Goal: Task Accomplishment & Management: Manage account settings

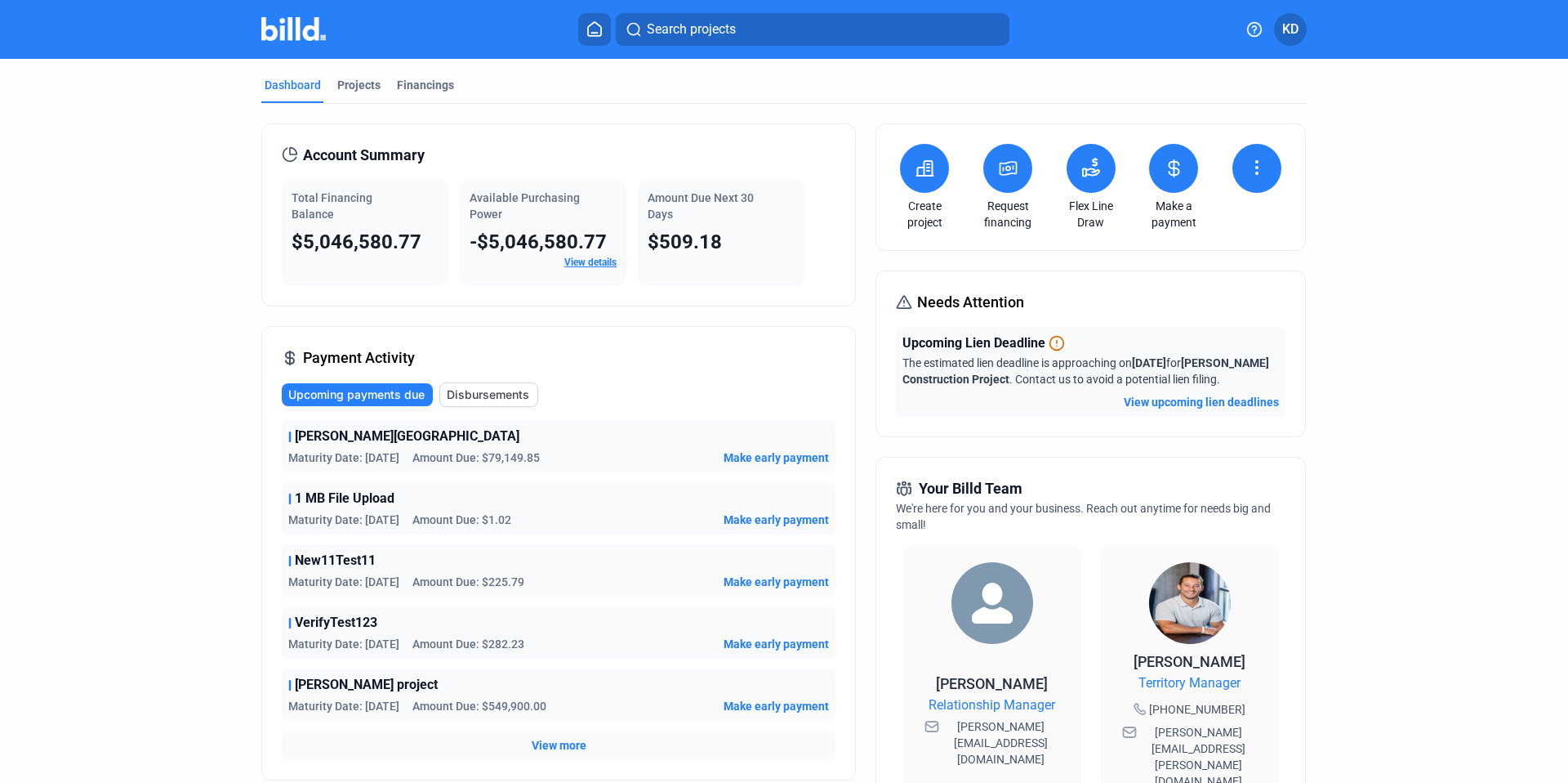
click at [594, 261] on link "View details" at bounding box center [590, 262] width 53 height 11
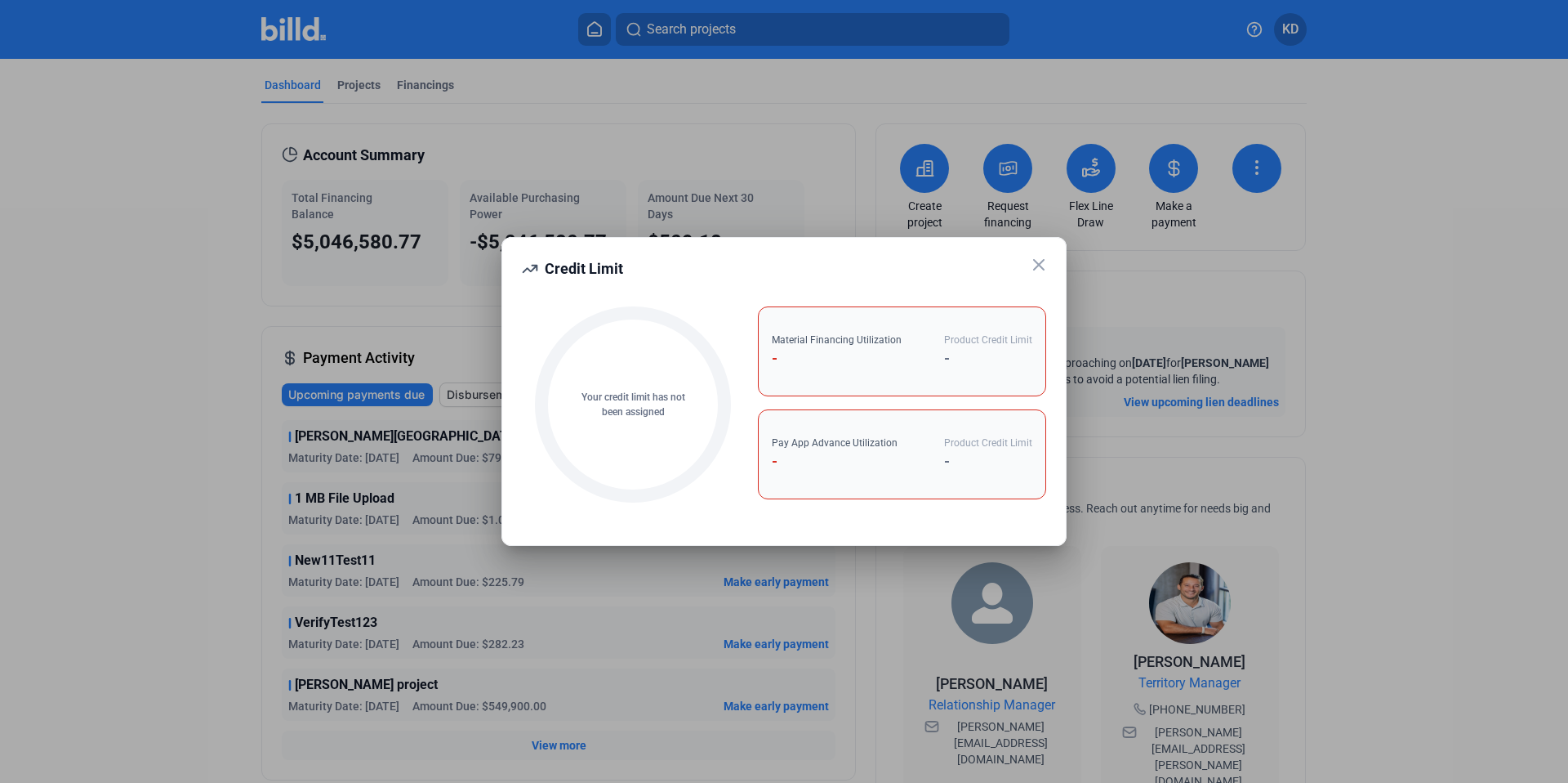
click at [1042, 262] on icon at bounding box center [1039, 265] width 10 height 10
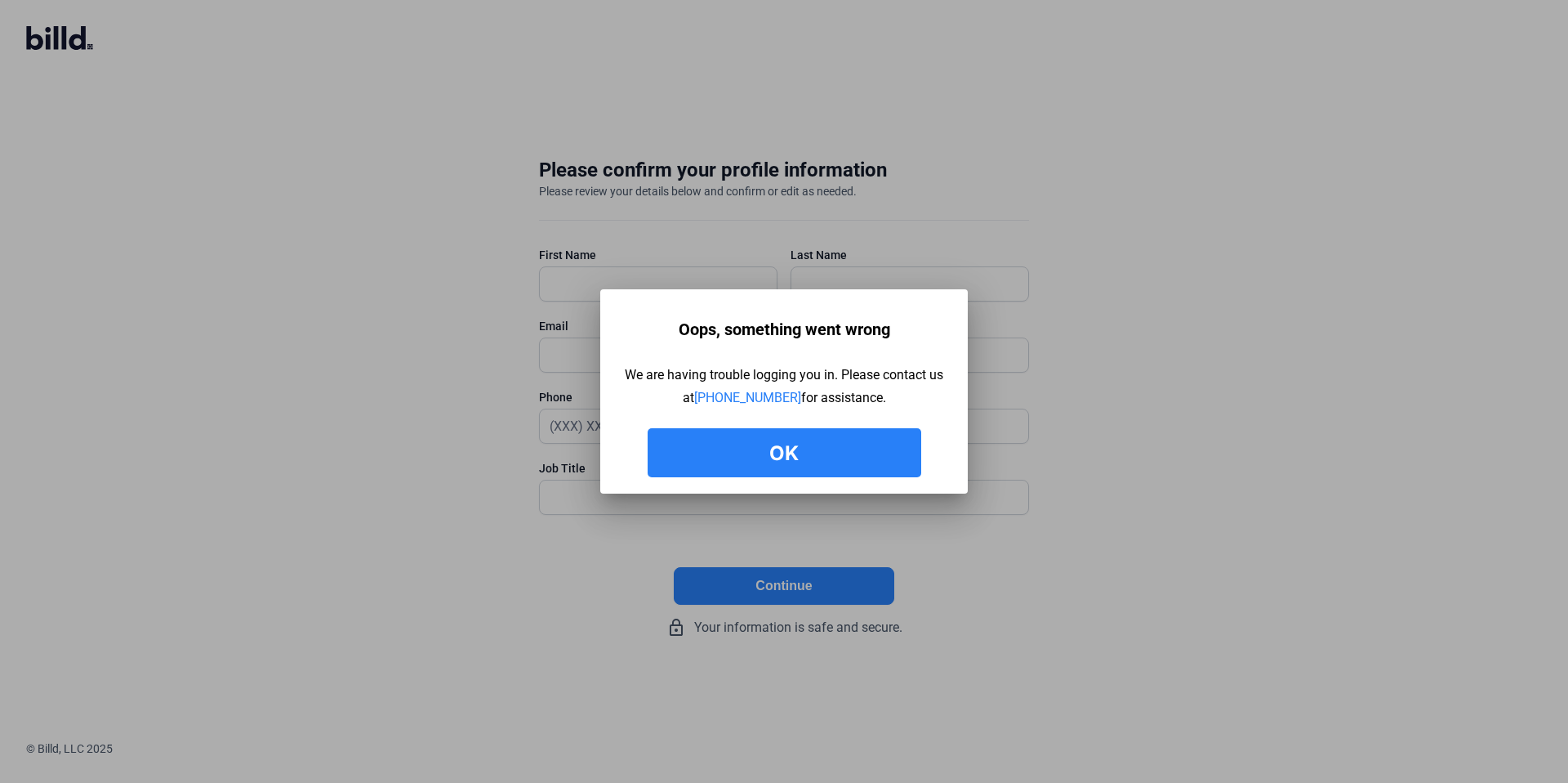
click at [835, 446] on button "Ok" at bounding box center [784, 452] width 274 height 49
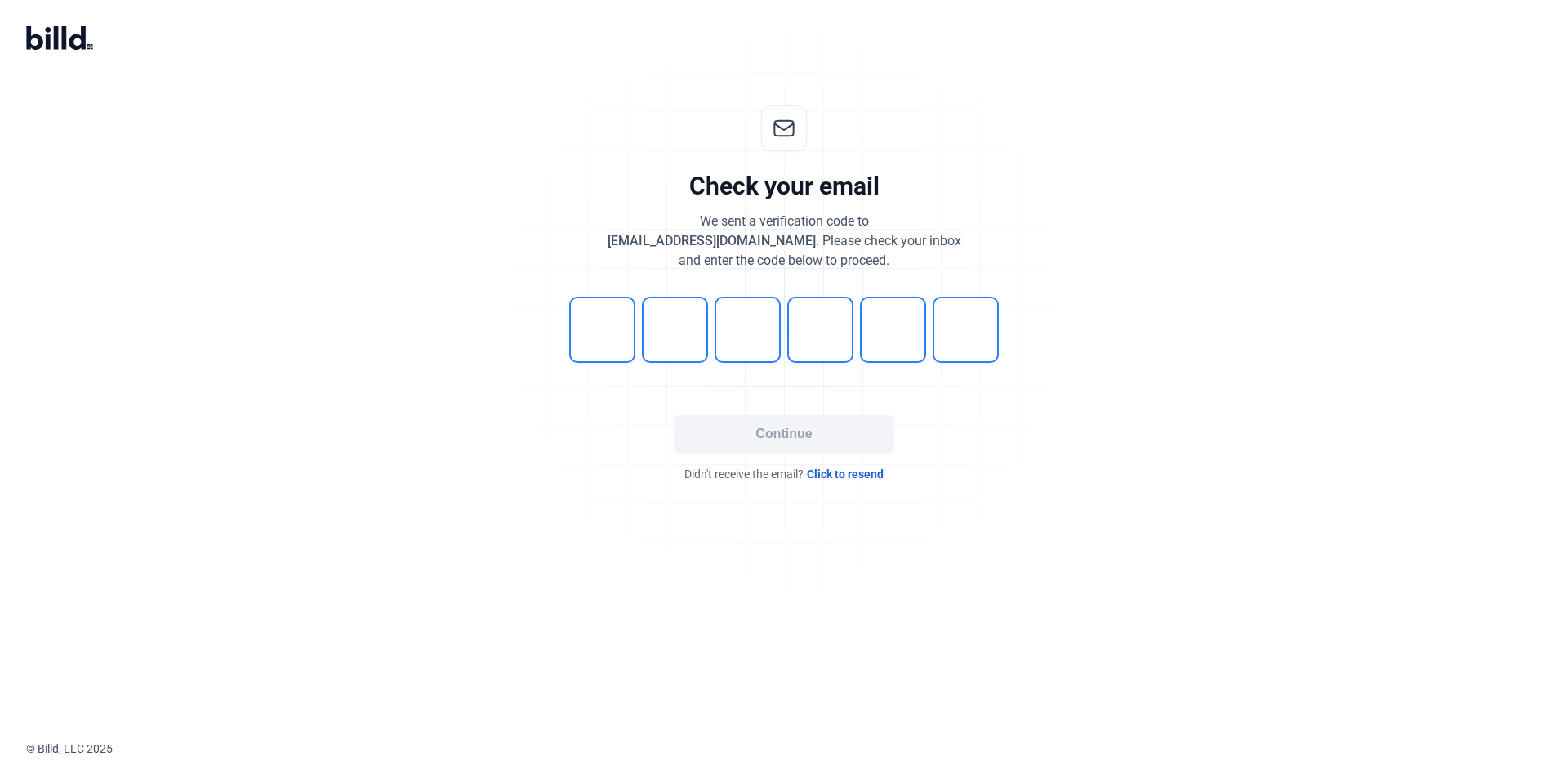
click at [872, 475] on span "Click to resend" at bounding box center [845, 474] width 77 height 16
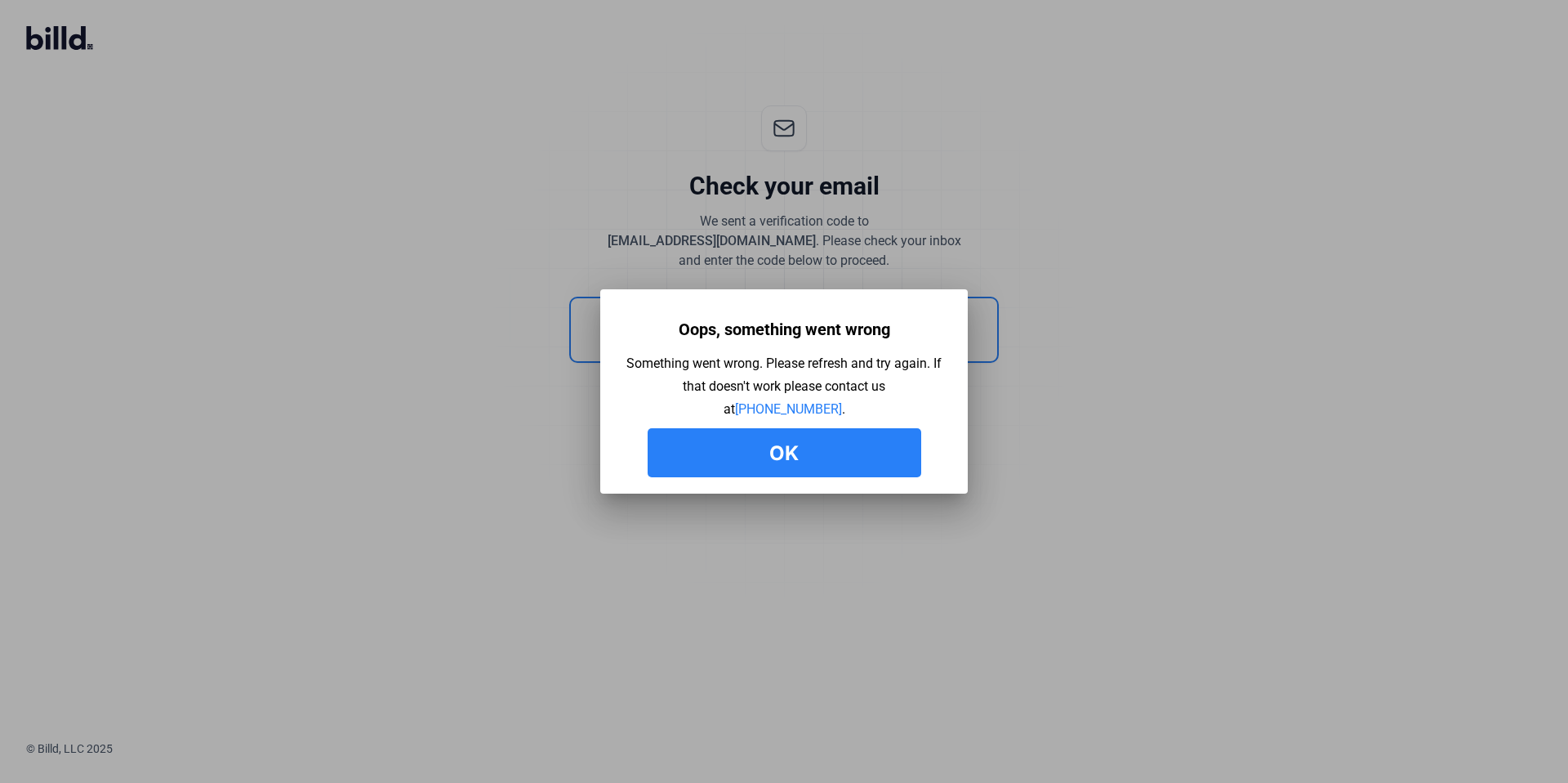
click at [873, 466] on button "Ok" at bounding box center [784, 452] width 274 height 49
